Goal: Communication & Community: Answer question/provide support

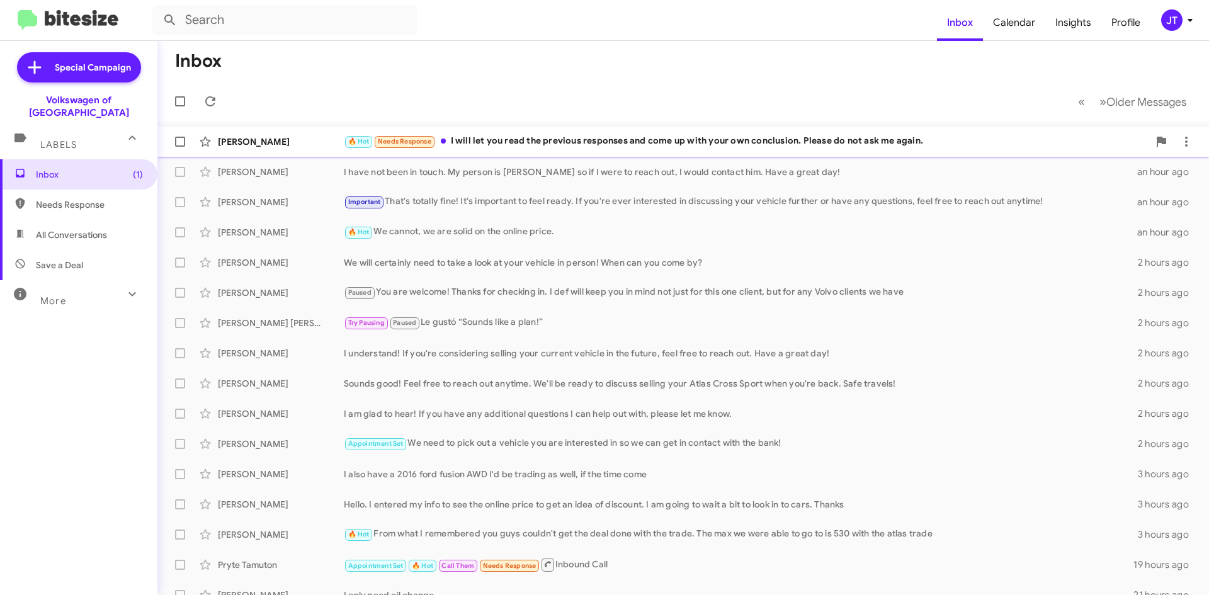
click at [505, 138] on div "🔥 Hot Needs Response I will let you read the previous responses and come up wit…" at bounding box center [746, 141] width 805 height 14
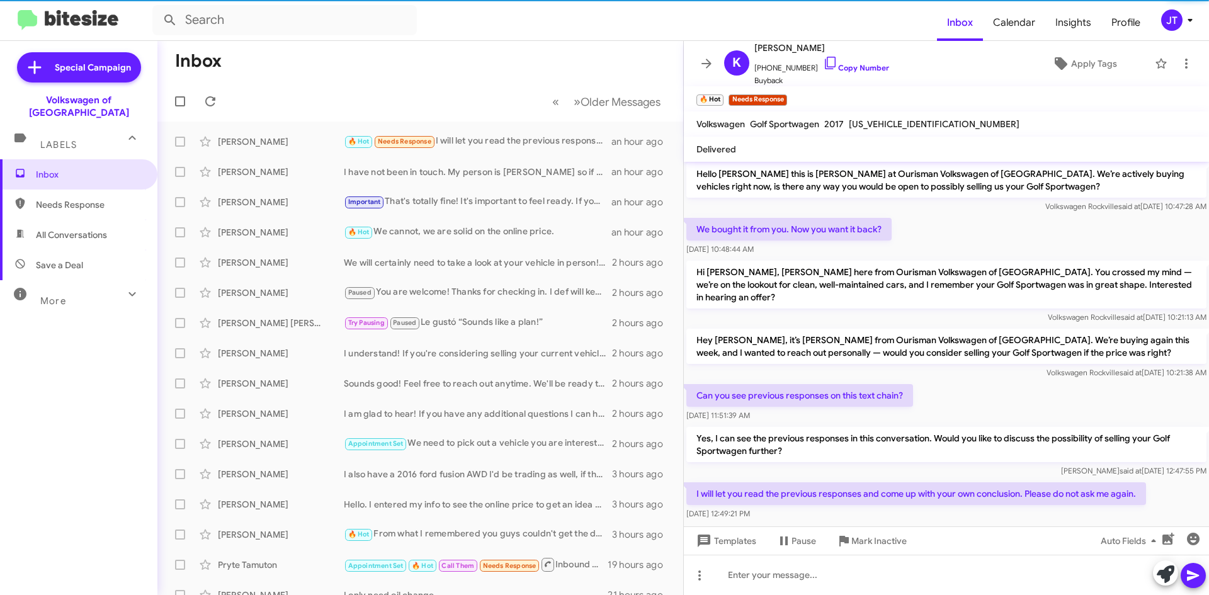
scroll to position [104, 0]
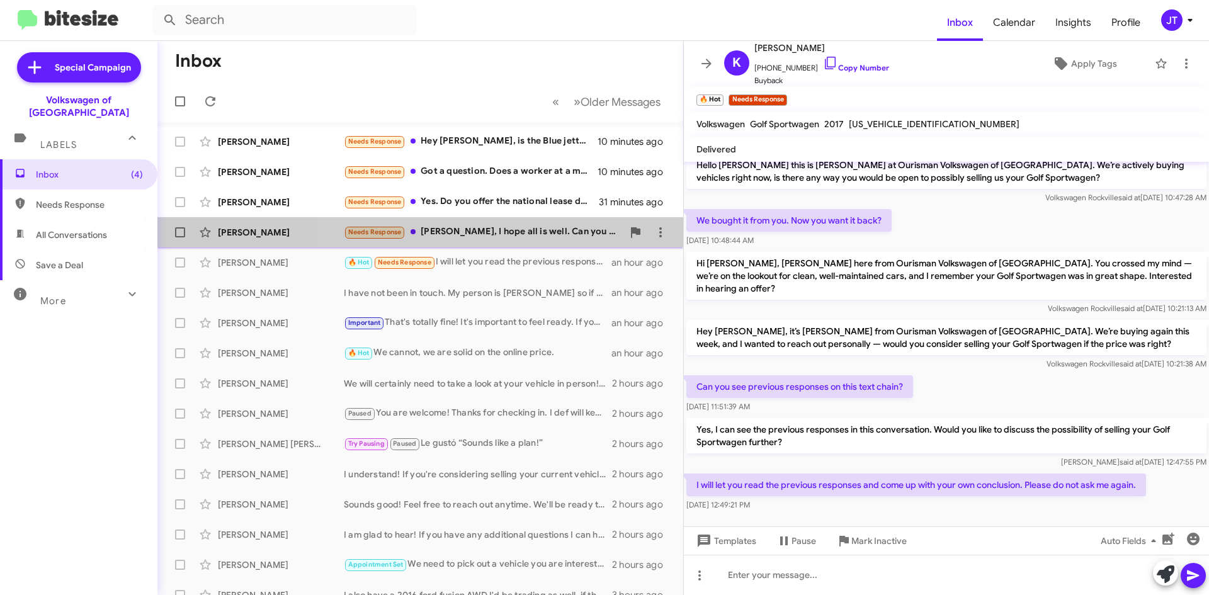
click at [539, 239] on div "Needs Response [PERSON_NAME], I hope all is well. Can you remind me his name?" at bounding box center [483, 232] width 279 height 14
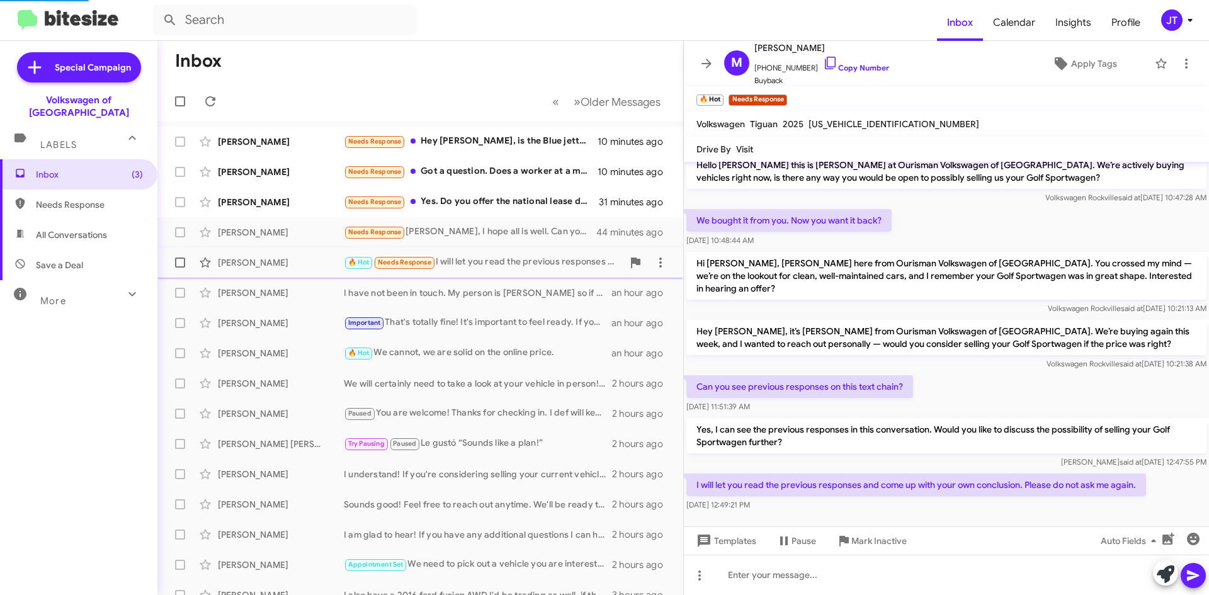
scroll to position [554, 0]
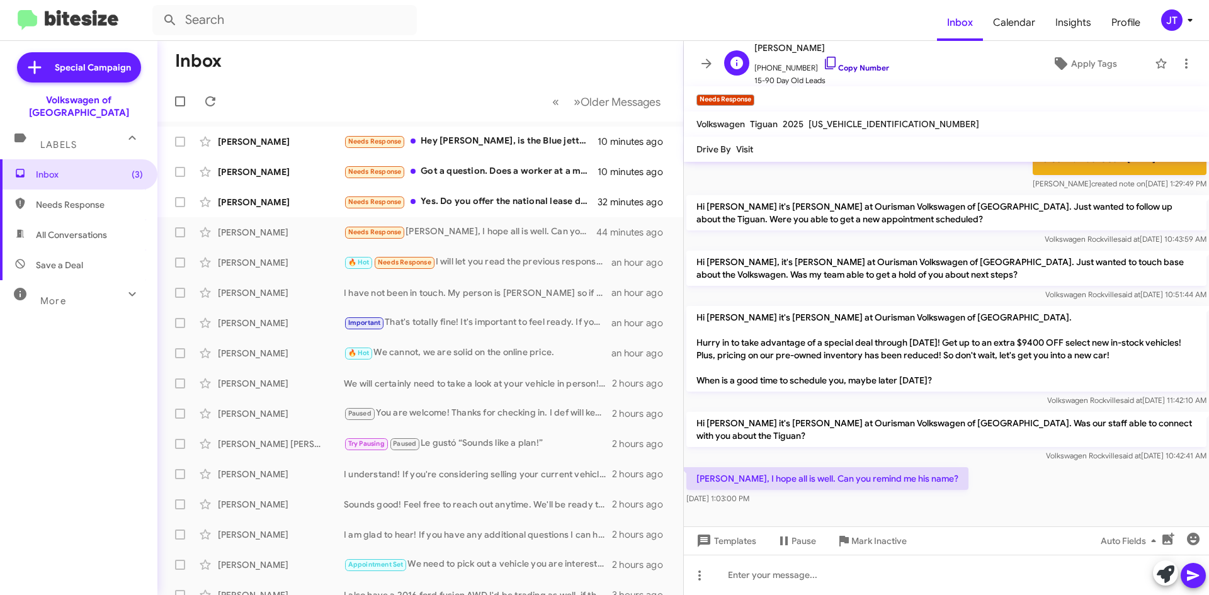
click at [850, 63] on link "Copy Number" at bounding box center [856, 67] width 66 height 9
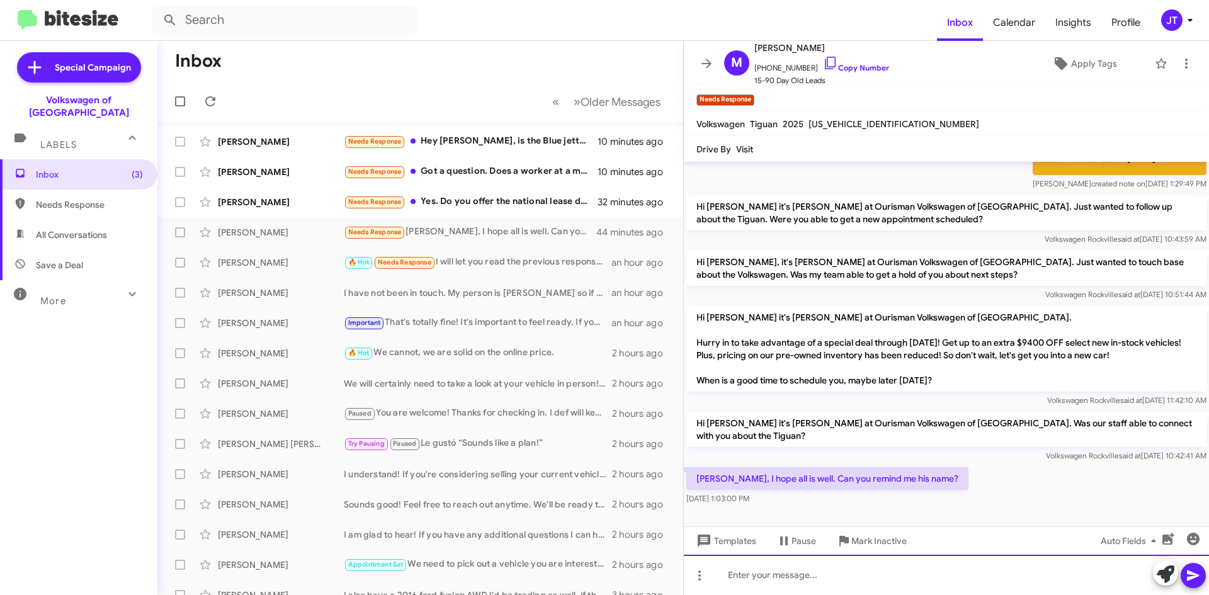
click at [885, 574] on div at bounding box center [946, 575] width 525 height 40
click at [999, 577] on div "You were working with [PERSON_NAME], he's no longer with us." at bounding box center [946, 575] width 525 height 40
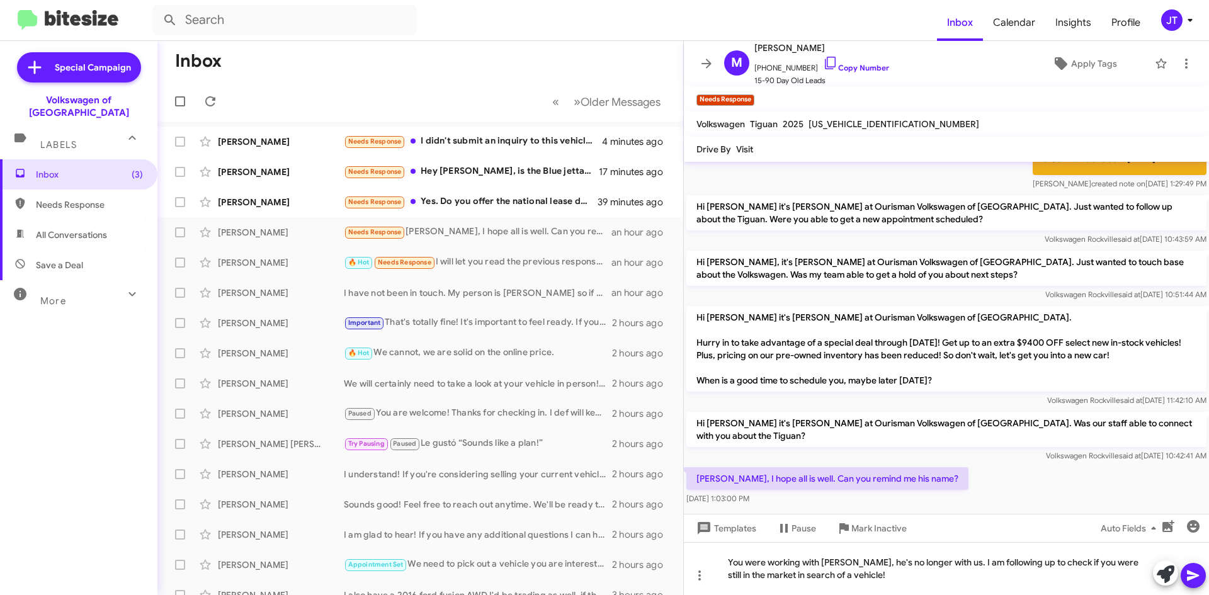
click at [1190, 572] on icon at bounding box center [1193, 576] width 12 height 11
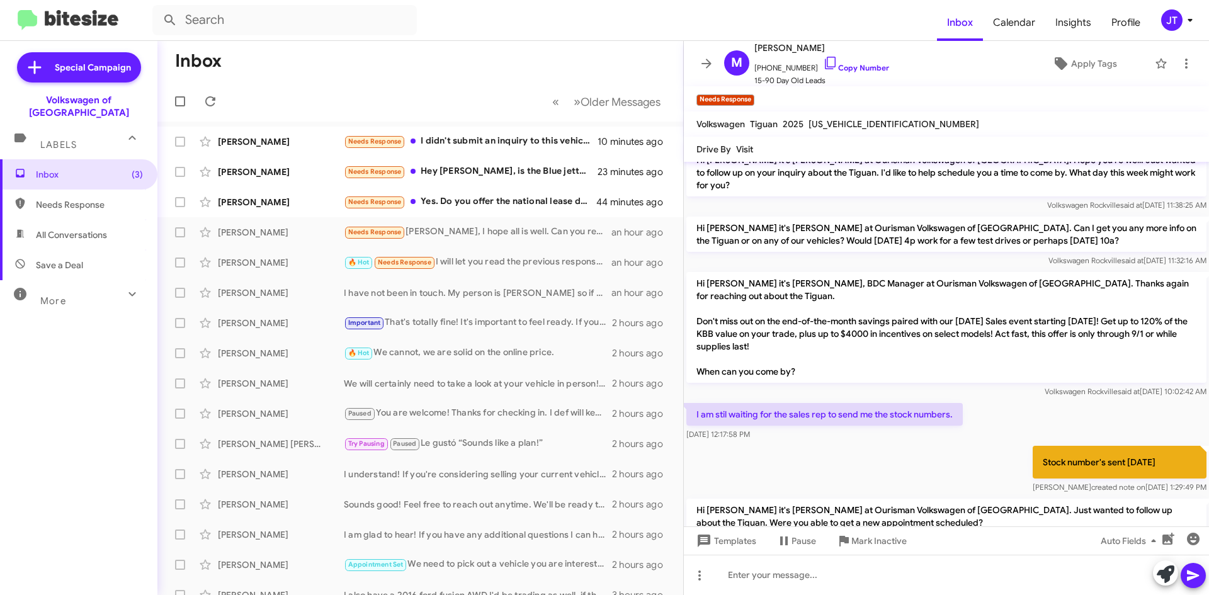
scroll to position [612, 0]
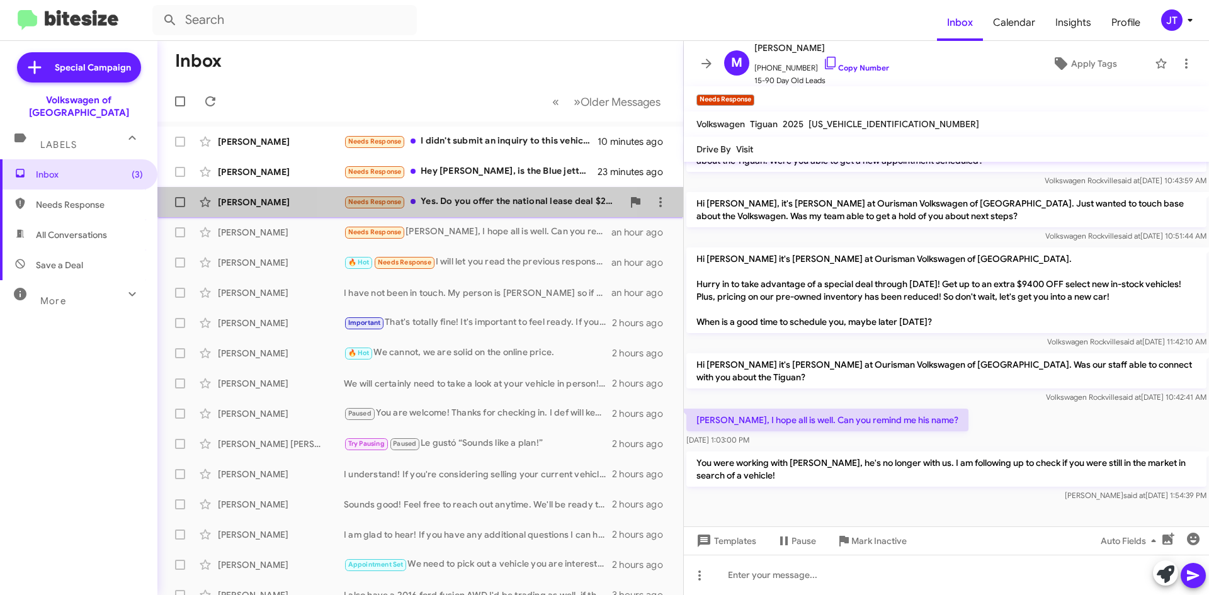
click at [471, 203] on div "Needs Response Yes. Do you offer the national lease deal $299/mo with $0 down?" at bounding box center [483, 202] width 279 height 14
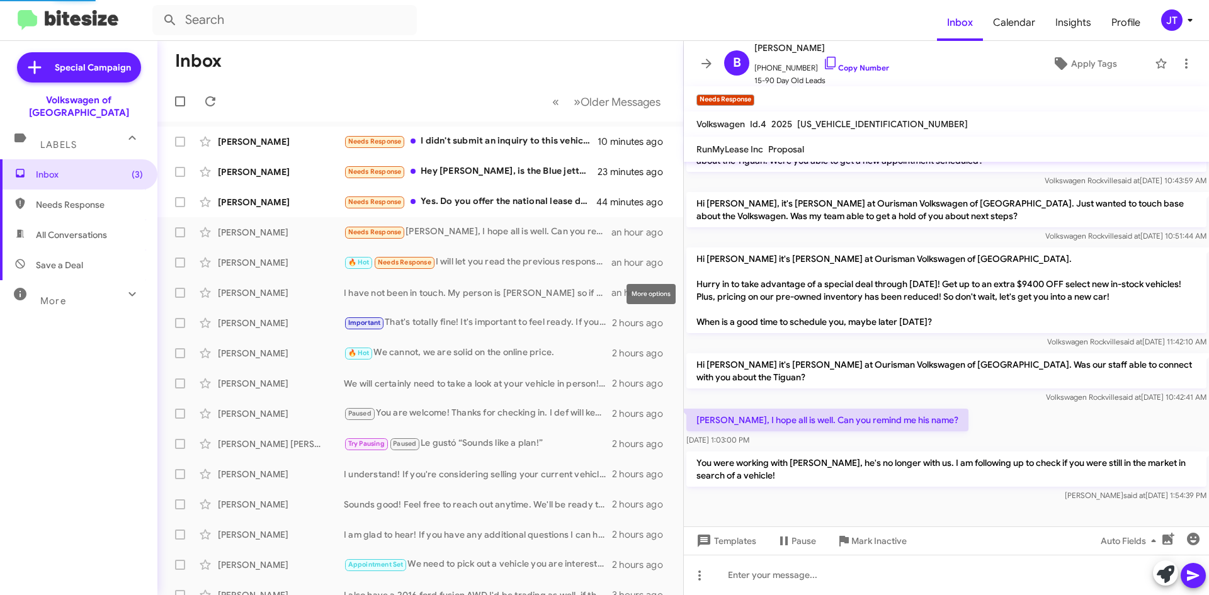
scroll to position [716, 0]
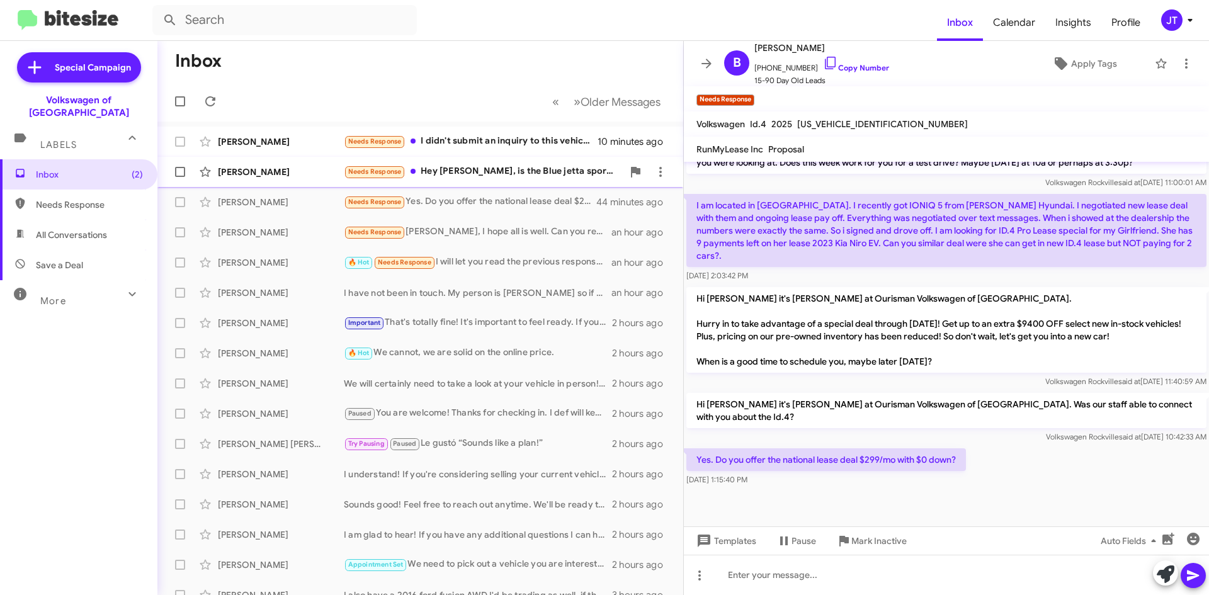
click at [508, 176] on div "Needs Response Hey [PERSON_NAME], is the Blue jetta sport manual still availabl…" at bounding box center [483, 171] width 279 height 14
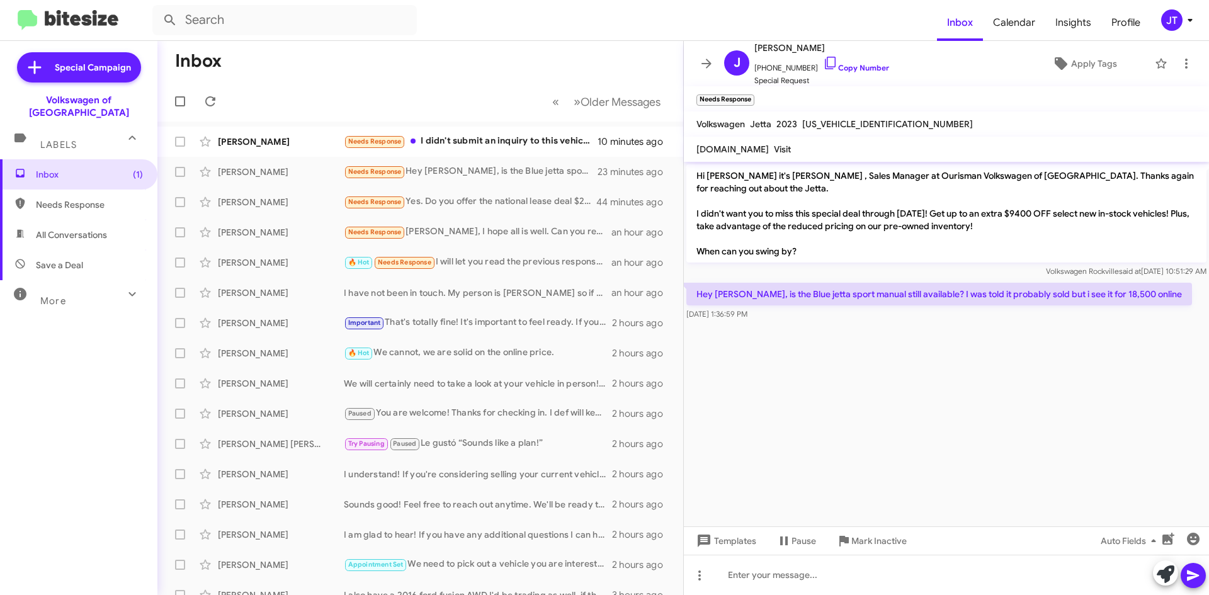
click at [833, 123] on span "[US_VEHICLE_IDENTIFICATION_NUMBER]" at bounding box center [888, 123] width 171 height 11
copy span "[US_VEHICLE_IDENTIFICATION_NUMBER]"
